Goal: Information Seeking & Learning: Learn about a topic

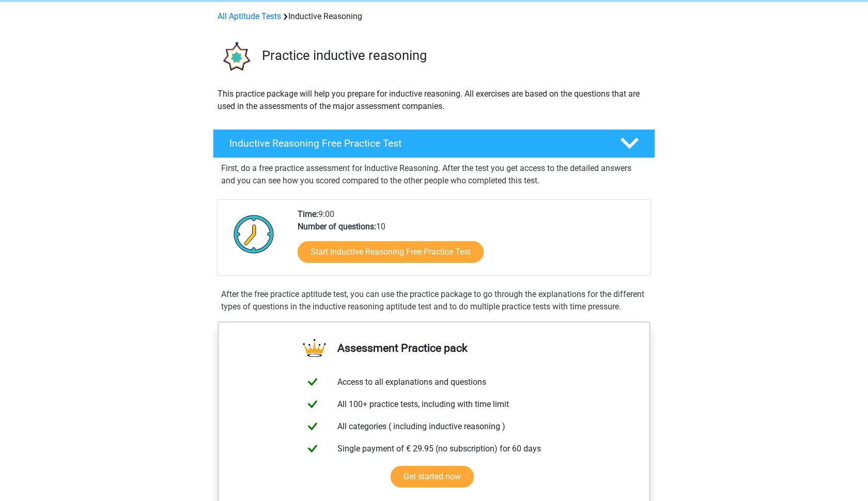
scroll to position [46, 0]
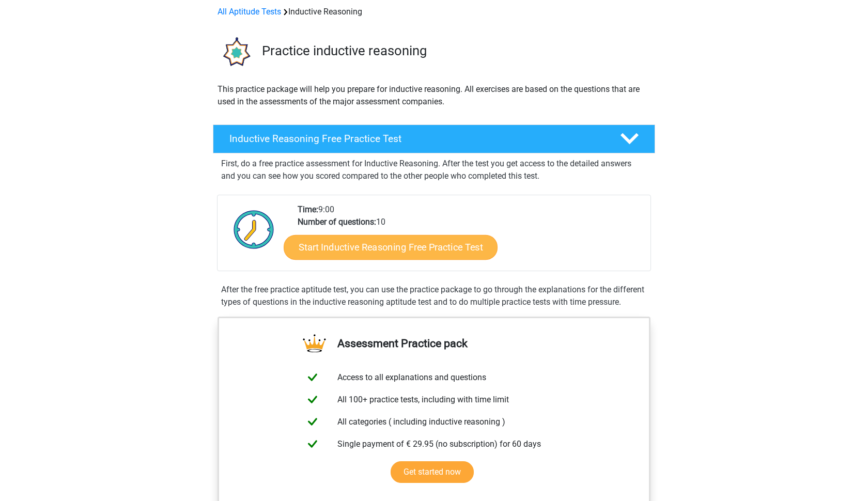
click at [362, 250] on link "Start Inductive Reasoning Free Practice Test" at bounding box center [391, 247] width 214 height 25
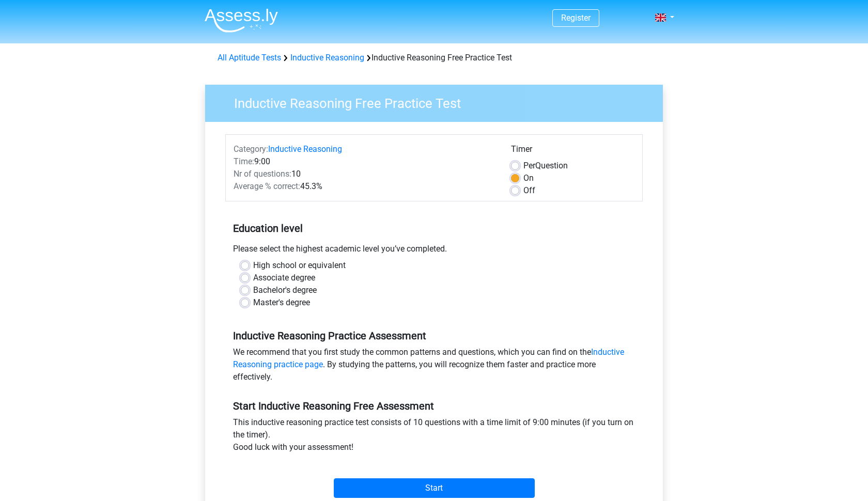
click at [253, 299] on label "Master's degree" at bounding box center [281, 303] width 57 height 12
click at [244, 299] on input "Master's degree" at bounding box center [245, 302] width 8 height 10
radio input "true"
click at [253, 300] on label "Master's degree" at bounding box center [281, 303] width 57 height 12
click at [244, 300] on input "Master's degree" at bounding box center [245, 302] width 8 height 10
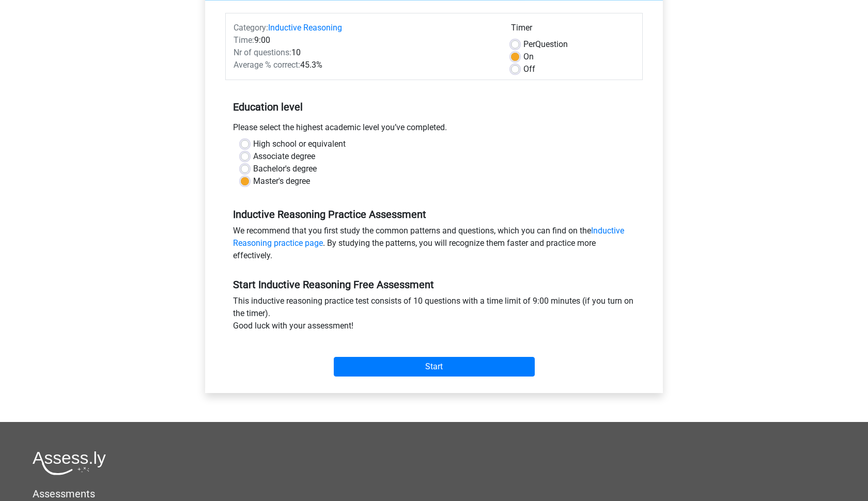
scroll to position [143, 0]
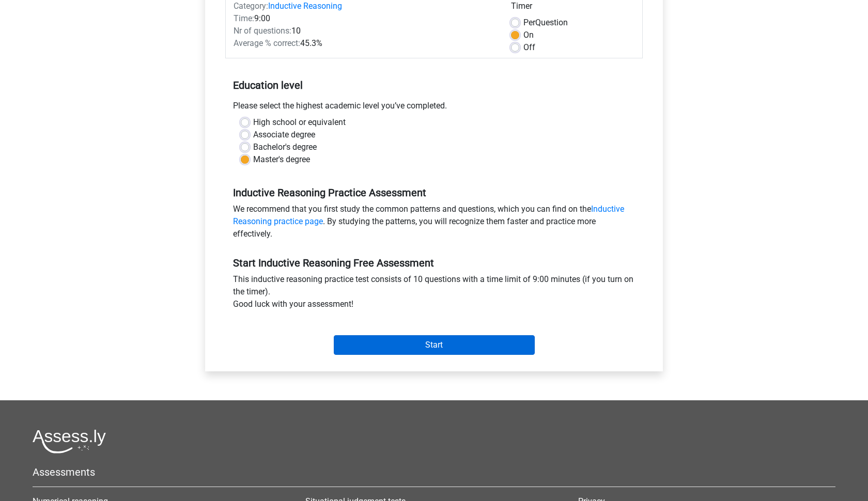
click at [388, 341] on input "Start" at bounding box center [434, 345] width 201 height 20
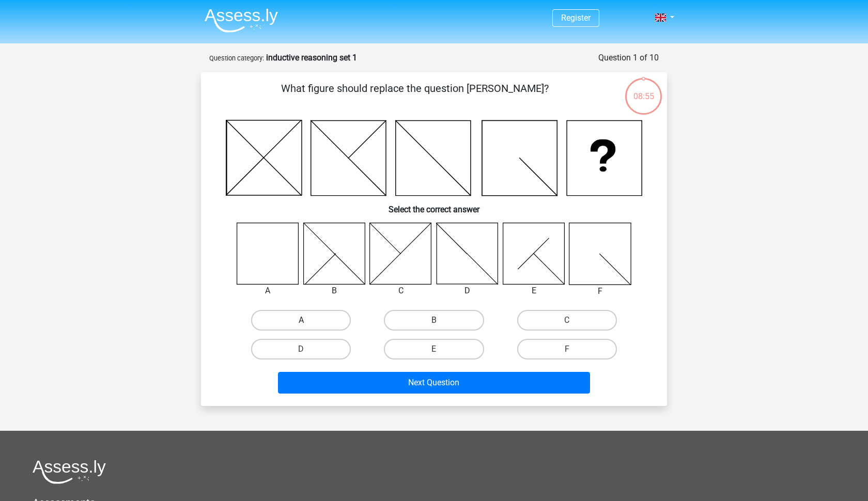
click at [291, 316] on label "A" at bounding box center [301, 320] width 100 height 21
click at [301, 320] on input "A" at bounding box center [304, 323] width 7 height 7
radio input "true"
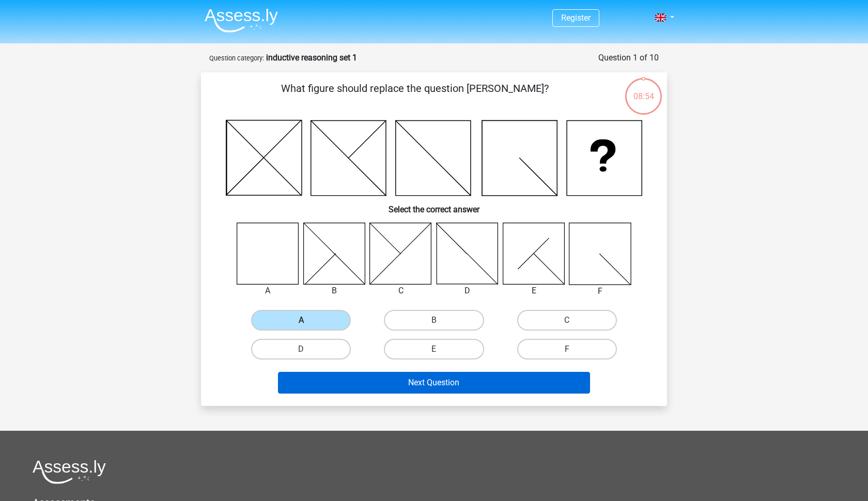
click at [417, 388] on button "Next Question" at bounding box center [434, 383] width 313 height 22
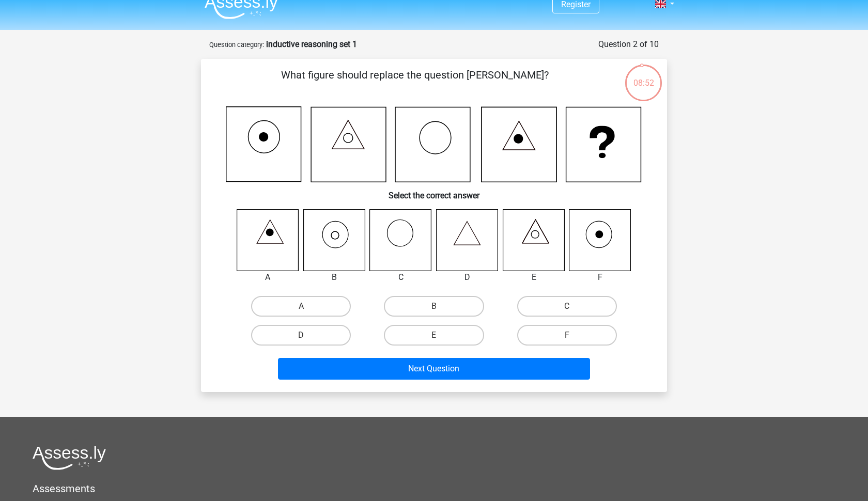
scroll to position [9, 0]
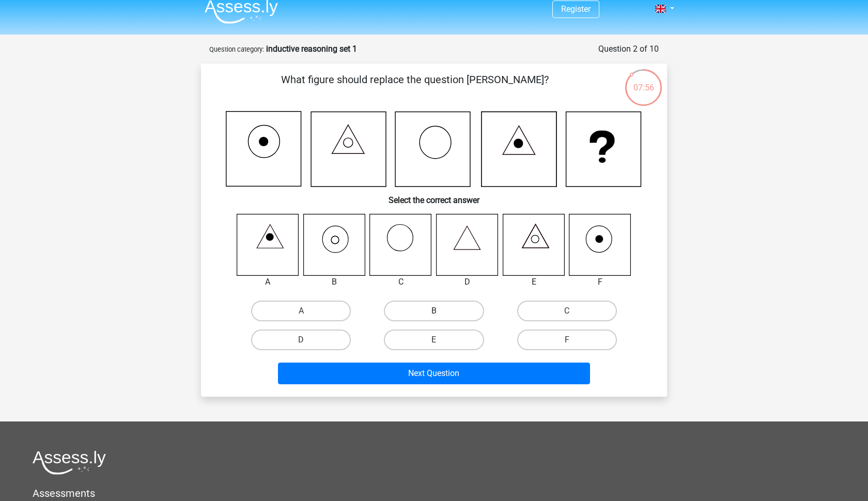
click at [423, 302] on label "B" at bounding box center [434, 311] width 100 height 21
click at [434, 311] on input "B" at bounding box center [437, 314] width 7 height 7
radio input "true"
click at [446, 391] on div "What figure should replace the question [PERSON_NAME]? Select the correct answe…" at bounding box center [434, 230] width 466 height 333
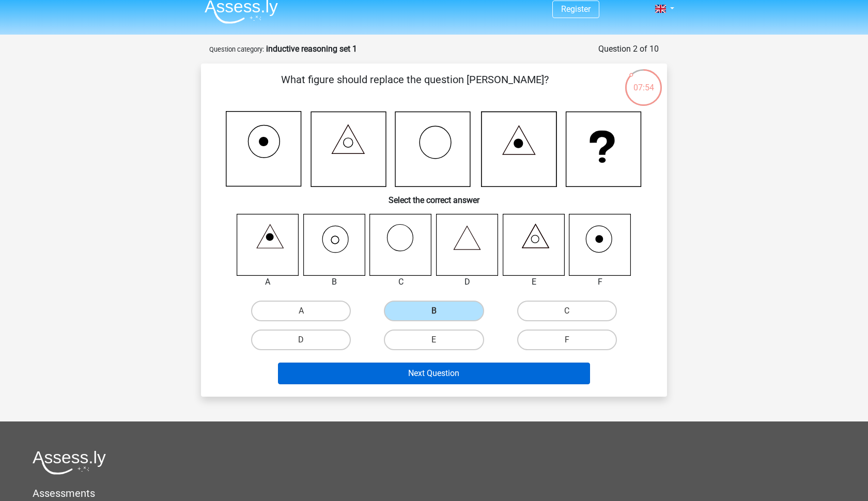
click at [444, 376] on button "Next Question" at bounding box center [434, 374] width 313 height 22
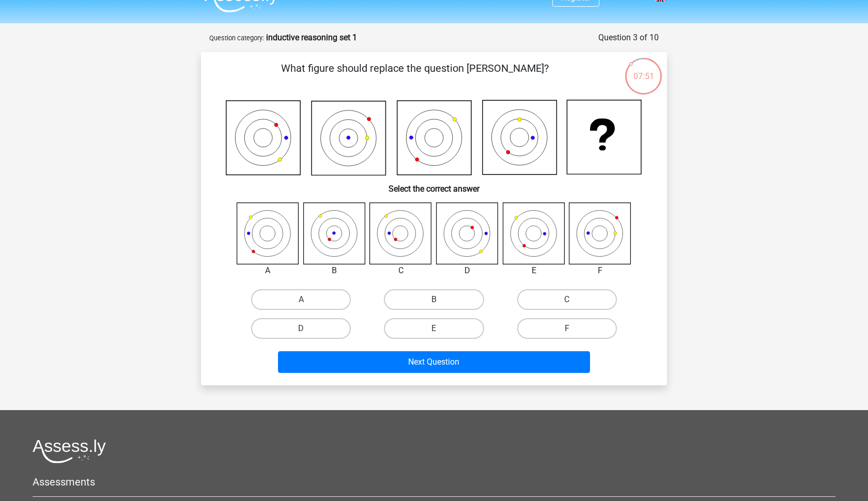
scroll to position [17, 0]
